Goal: Transaction & Acquisition: Purchase product/service

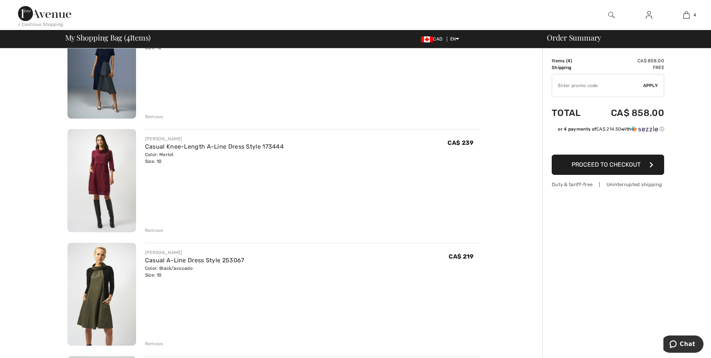
scroll to position [113, 0]
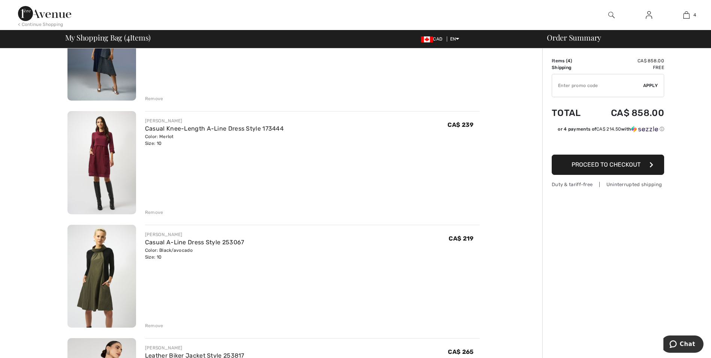
click at [100, 160] on img at bounding box center [102, 162] width 69 height 103
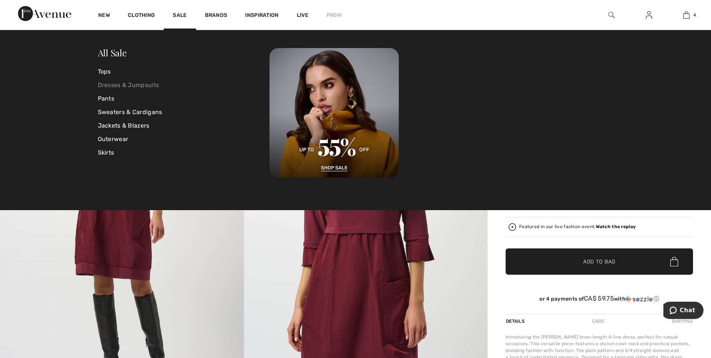
click at [110, 81] on link "Dresses & Jumpsuits" at bounding box center [184, 85] width 172 height 14
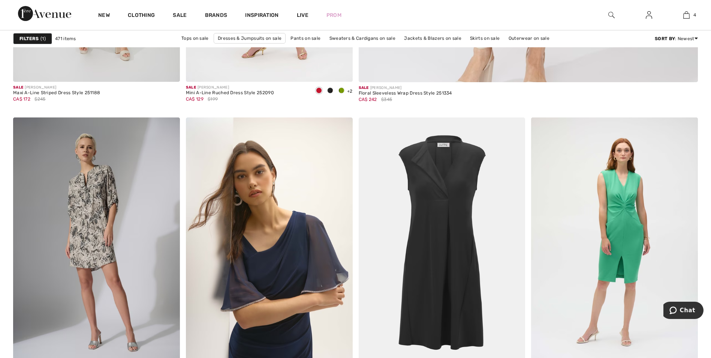
scroll to position [563, 0]
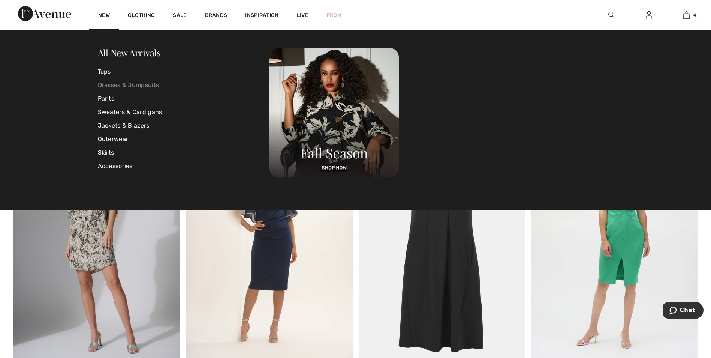
click at [105, 83] on link "Dresses & Jumpsuits" at bounding box center [184, 85] width 172 height 14
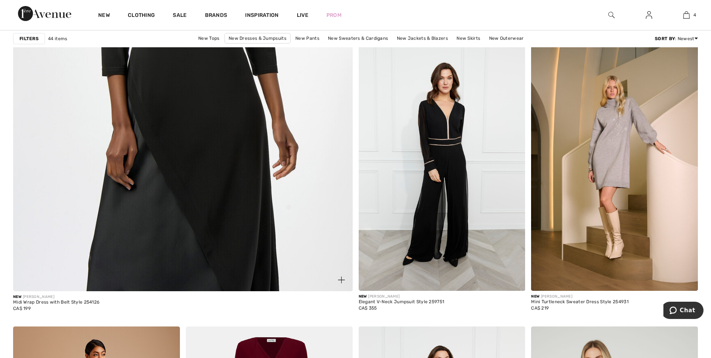
scroll to position [2588, 0]
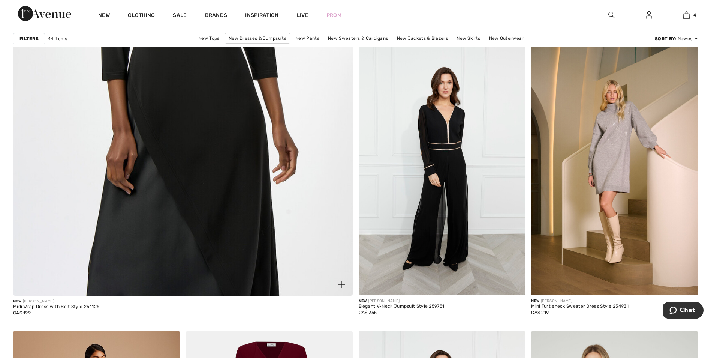
click at [171, 188] on img at bounding box center [183, 64] width 408 height 611
